Goal: Information Seeking & Learning: Learn about a topic

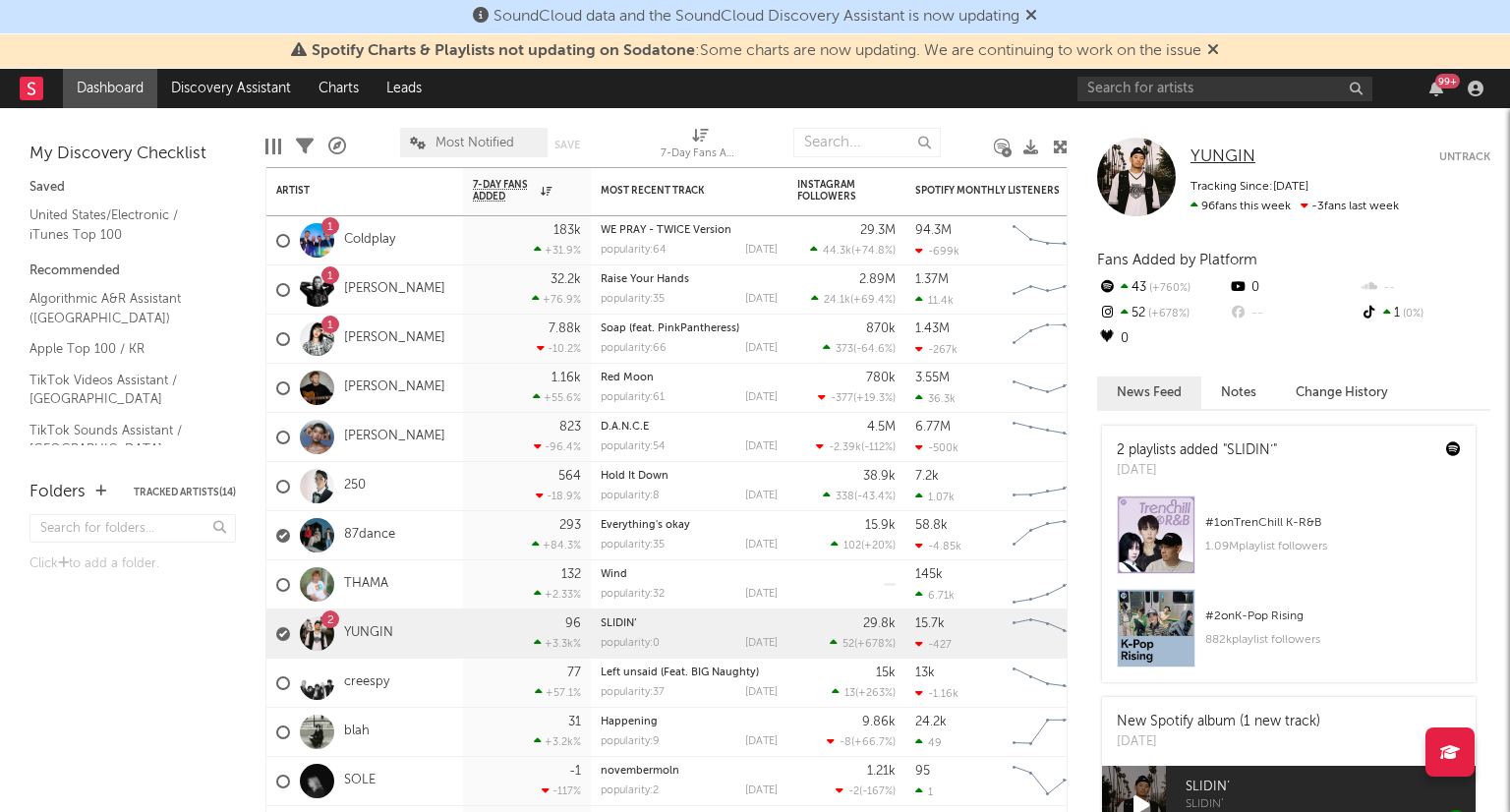
click at [1217, 149] on span "YUNGIN" at bounding box center [1222, 157] width 65 height 17
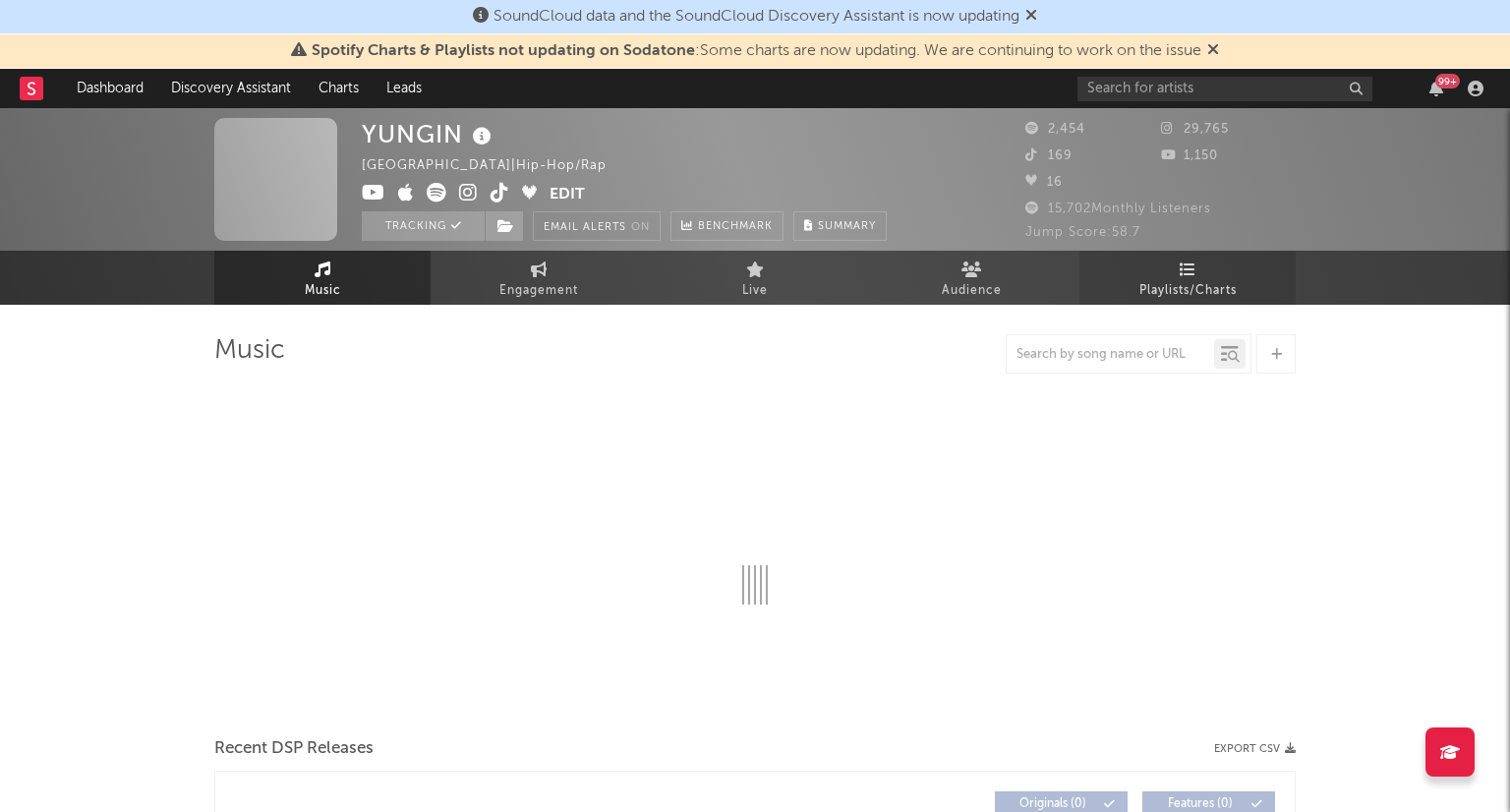
click at [1203, 269] on link "Playlists/Charts" at bounding box center [1187, 278] width 216 height 54
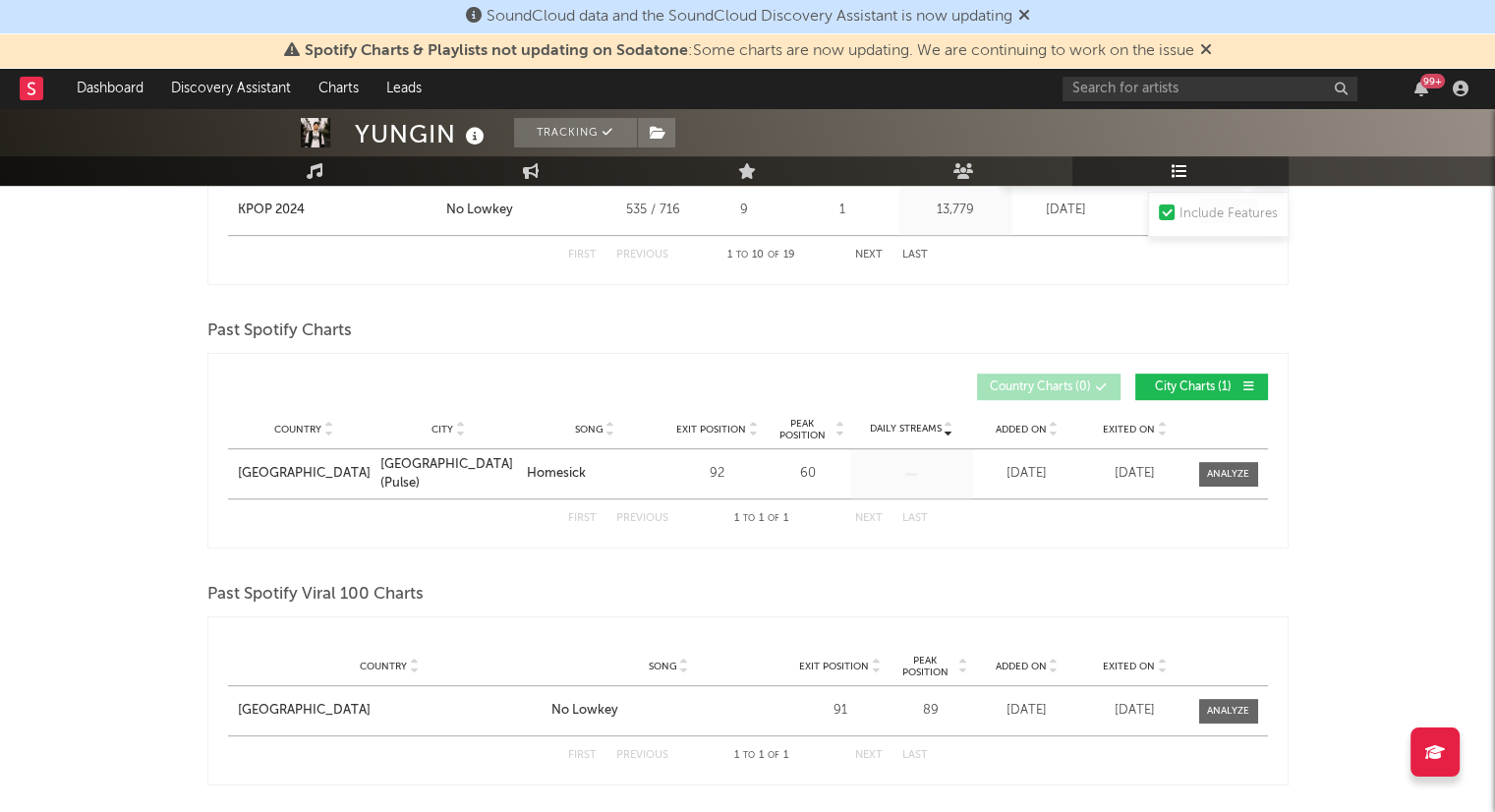
scroll to position [873, 0]
click at [151, 366] on div "YUNGIN Tracking [GEOGRAPHIC_DATA] | Hip-Hop/Rap Edit Tracking Email Alerts On B…" at bounding box center [748, 421] width 1495 height 2372
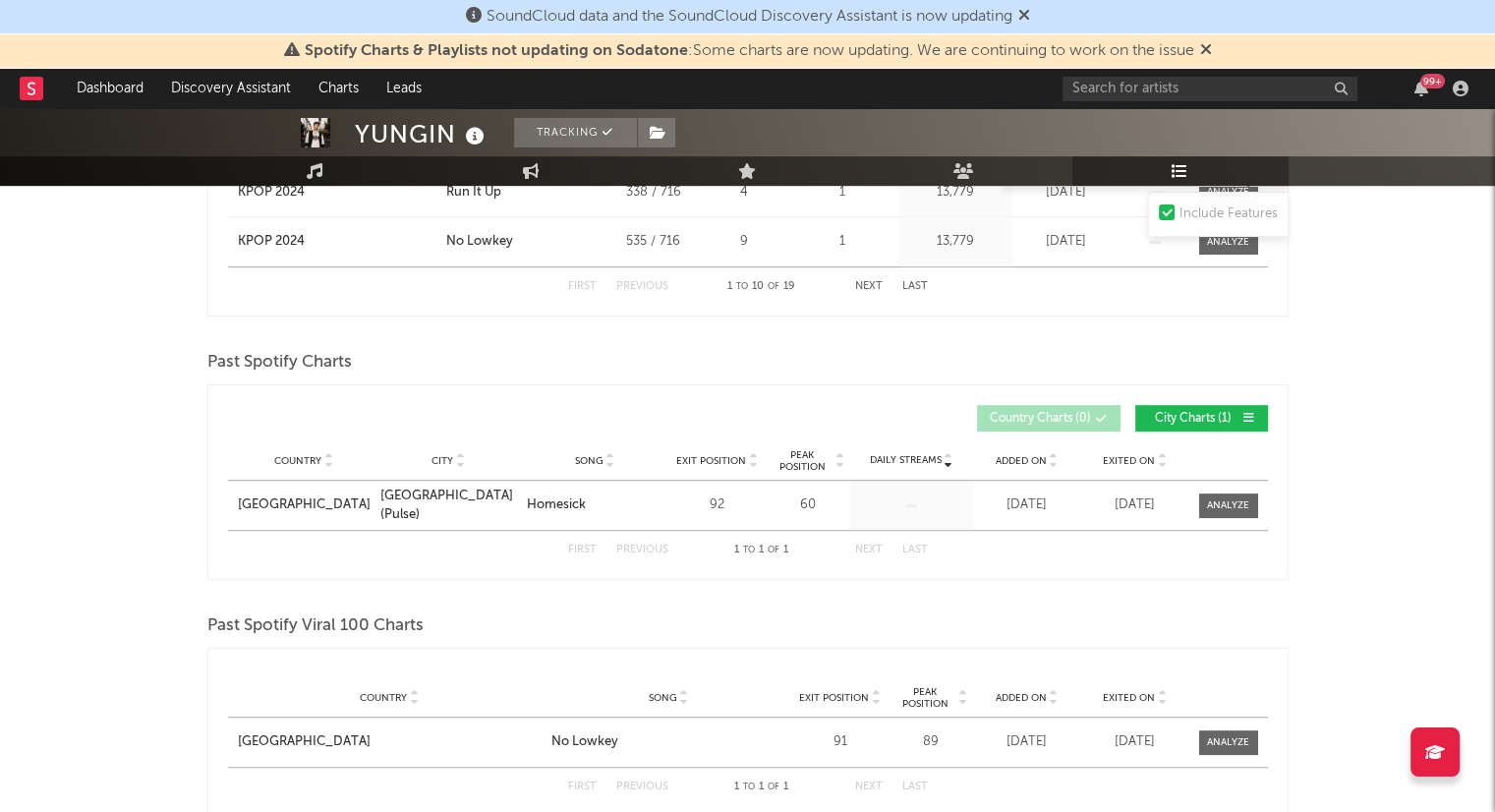
scroll to position [841, 0]
click at [1377, 562] on div "YUNGIN Tracking [GEOGRAPHIC_DATA] | Hip-Hop/Rap Edit Tracking Email Alerts On B…" at bounding box center [748, 452] width 1495 height 2372
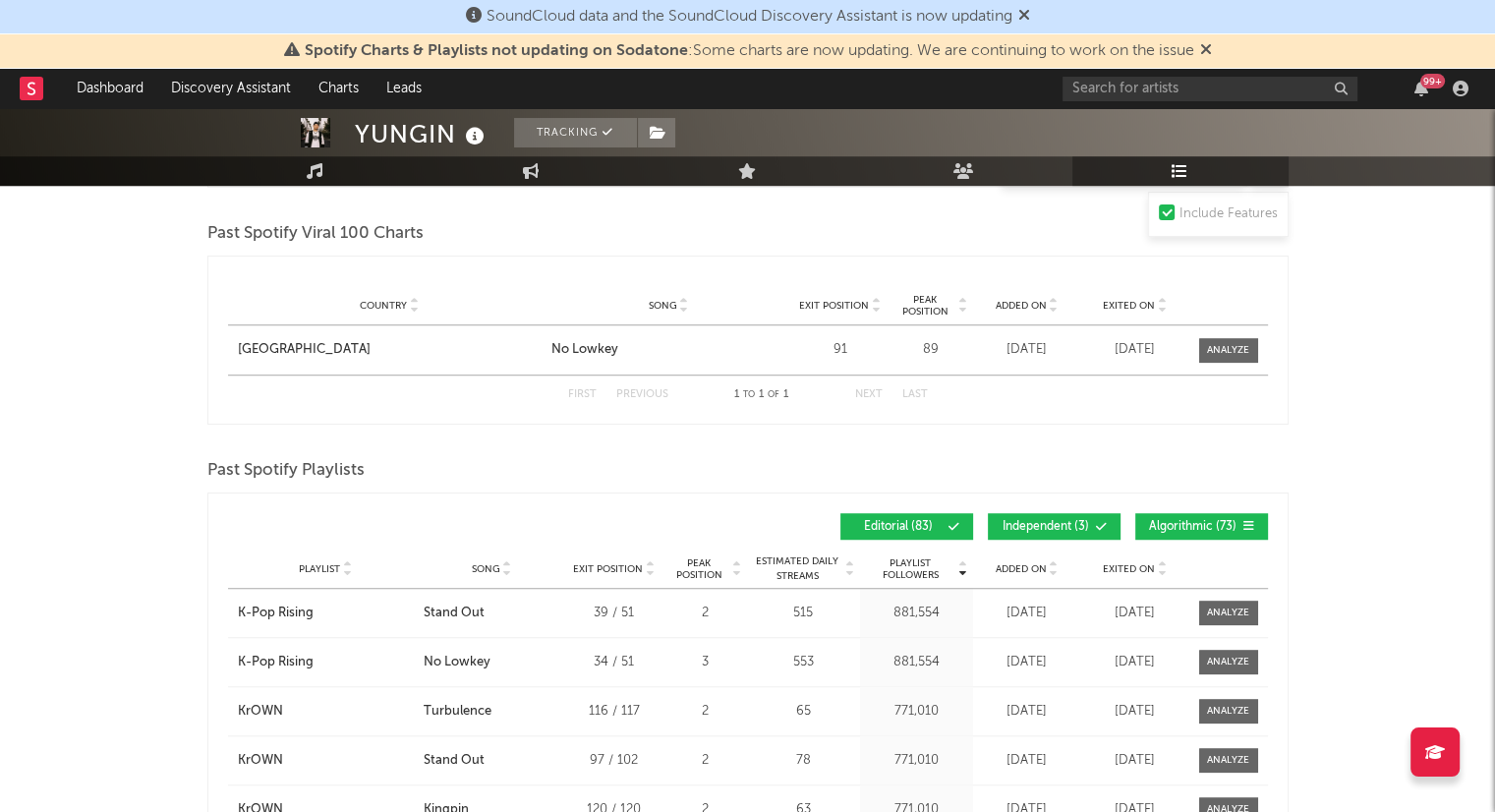
scroll to position [1037, 0]
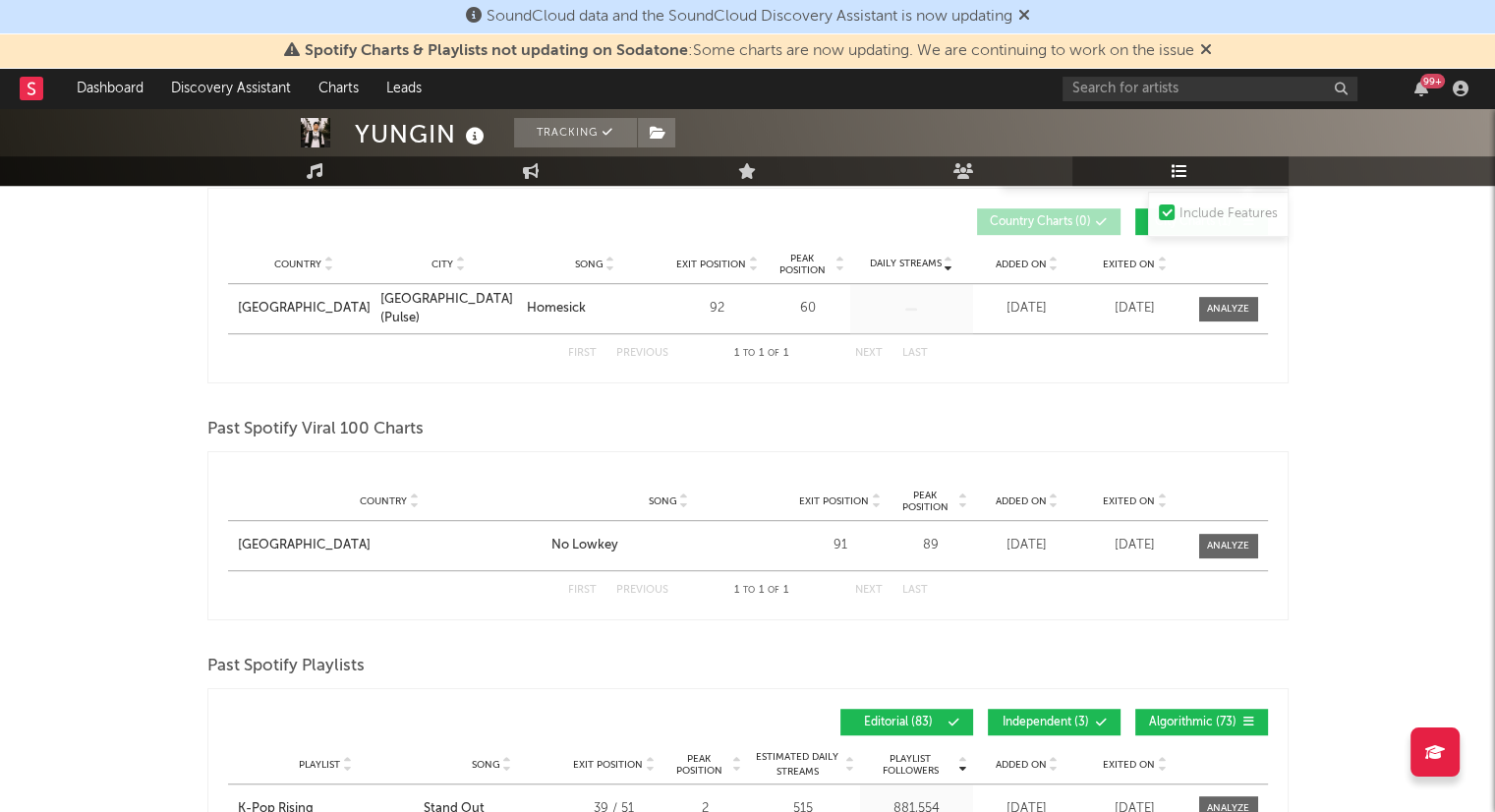
click at [200, 610] on div "YUNGIN Tracking [GEOGRAPHIC_DATA] | Hip-Hop/Rap Edit Tracking Email Alerts On B…" at bounding box center [748, 257] width 1495 height 2372
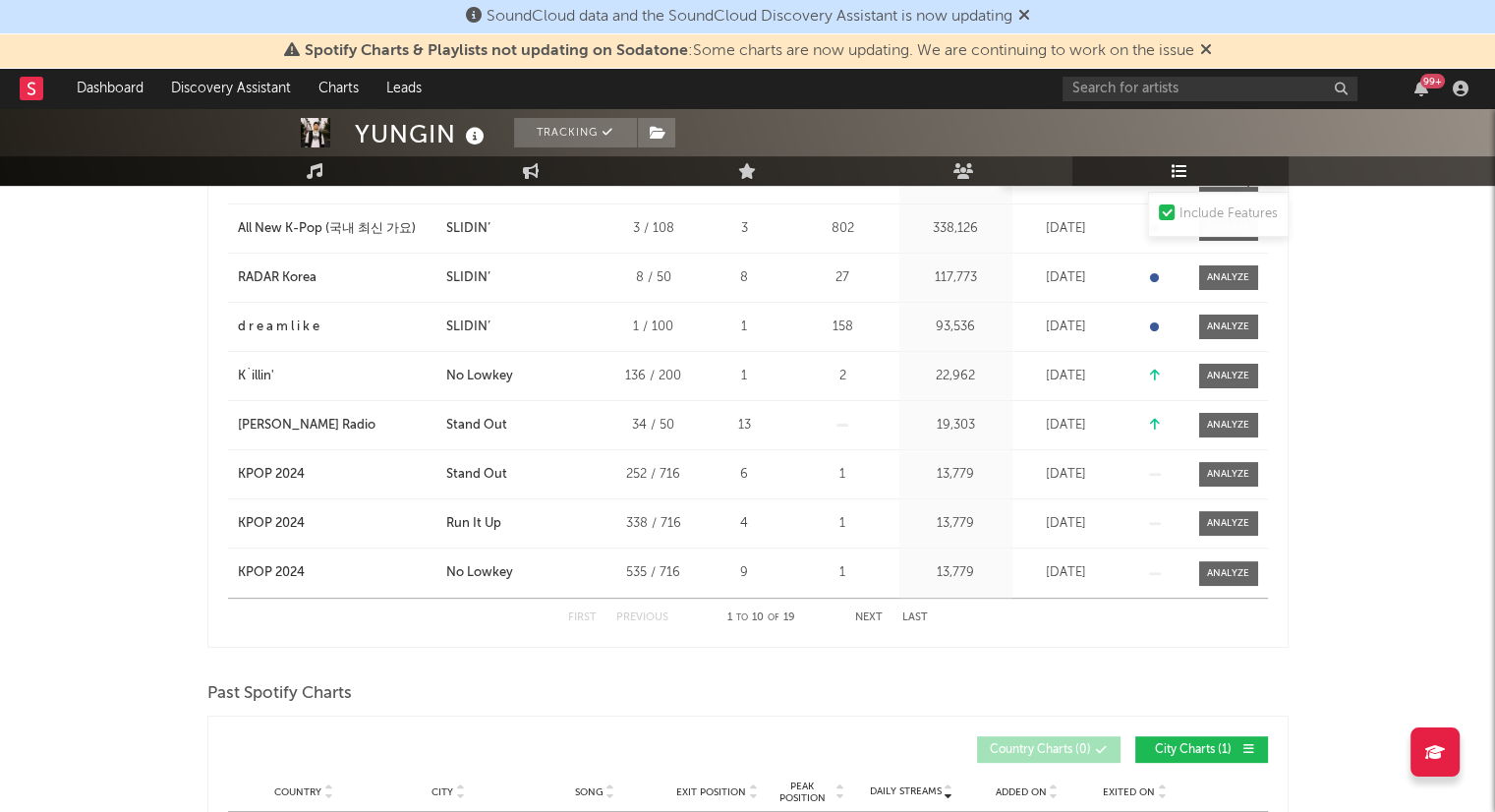
scroll to position [352, 0]
